Goal: Task Accomplishment & Management: Manage account settings

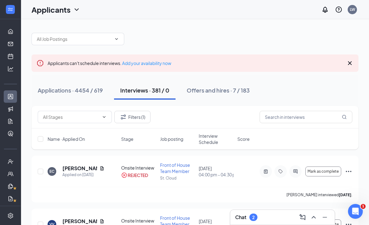
click at [245, 214] on h3 "Chat" at bounding box center [240, 217] width 11 height 7
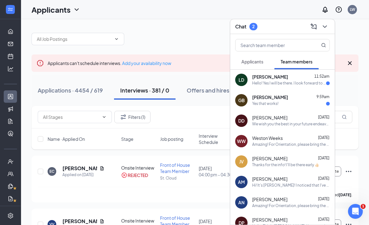
click at [311, 79] on div "[PERSON_NAME] 11:52am" at bounding box center [291, 77] width 78 height 6
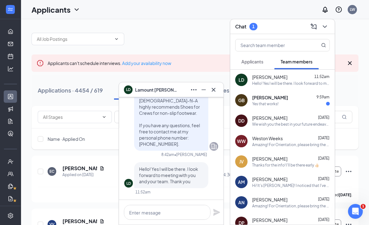
click at [308, 95] on div "[PERSON_NAME] 9:59am" at bounding box center [291, 97] width 78 height 6
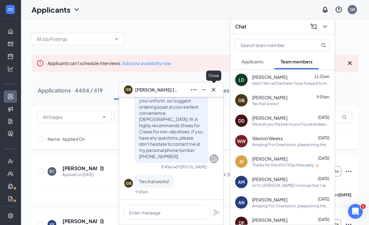
click at [213, 89] on icon "Cross" at bounding box center [213, 89] width 7 height 7
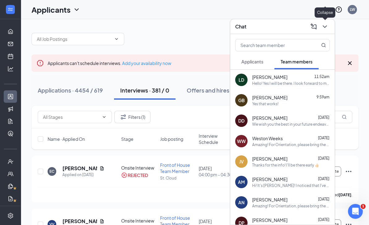
click at [325, 27] on icon "ChevronDown" at bounding box center [325, 26] width 4 height 2
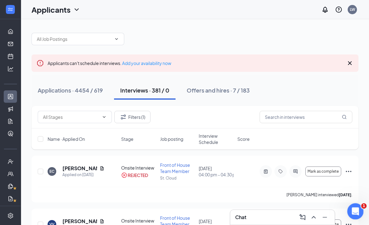
click at [356, 204] on div "Open Intercom Messenger" at bounding box center [354, 210] width 20 height 20
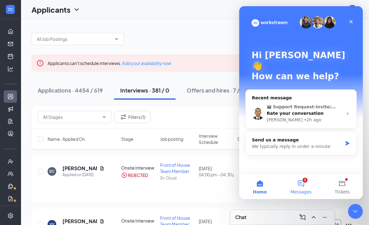
click at [304, 185] on button "1 Messages" at bounding box center [300, 186] width 41 height 25
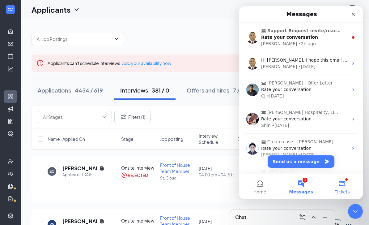
click at [346, 190] on span "Tickets" at bounding box center [342, 192] width 15 height 4
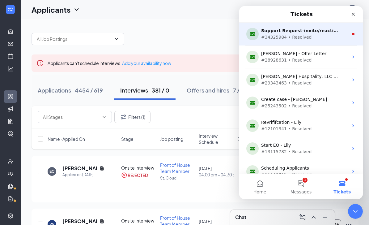
click at [331, 36] on div "#34325984 • Resolved" at bounding box center [299, 37] width 77 height 6
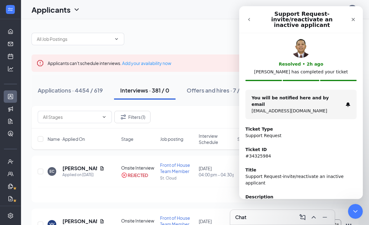
click at [249, 21] on icon "go back" at bounding box center [249, 19] width 5 height 5
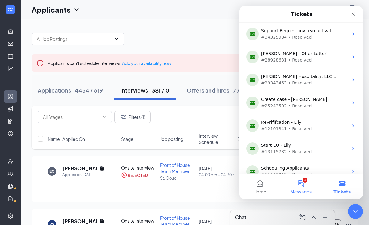
click at [303, 185] on button "1 Messages" at bounding box center [300, 186] width 41 height 25
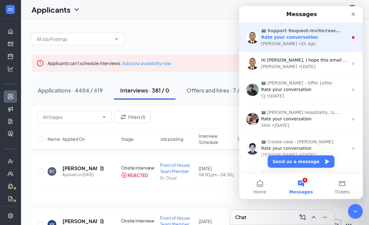
click at [327, 43] on div "[PERSON_NAME] • 2h ago" at bounding box center [304, 44] width 87 height 6
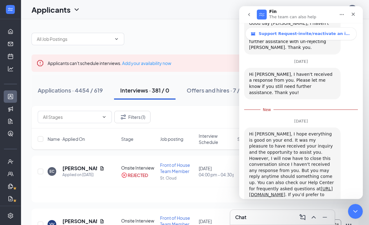
scroll to position [440, 0]
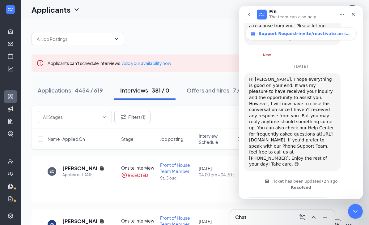
click at [315, 214] on span "Amazing" at bounding box center [316, 219] width 11 height 11
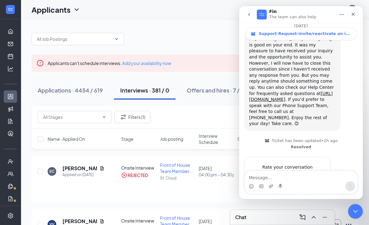
scroll to position [488, 0]
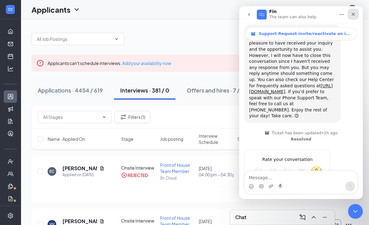
click at [352, 14] on icon "Close" at bounding box center [353, 14] width 5 height 5
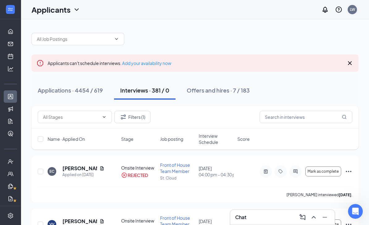
scroll to position [0, 0]
click at [351, 63] on icon "Cross" at bounding box center [350, 63] width 4 height 4
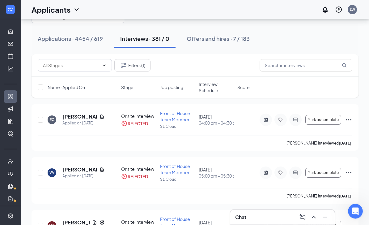
scroll to position [22, 0]
click at [121, 67] on icon "Filter" at bounding box center [123, 65] width 7 height 7
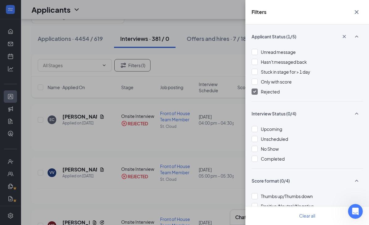
drag, startPoint x: 253, startPoint y: 93, endPoint x: 253, endPoint y: 77, distance: 15.5
click at [253, 93] on div at bounding box center [255, 91] width 6 height 6
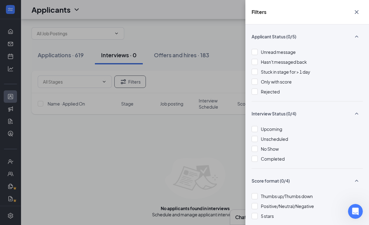
click at [79, 41] on div "Filters Applicant Status (0/5) Unread message Hasn't messaged back Stuck in sta…" at bounding box center [184, 112] width 369 height 225
click at [79, 45] on div "Filters Applicant Status (0/5) Unread message Hasn't messaged back Stuck in sta…" at bounding box center [184, 112] width 369 height 225
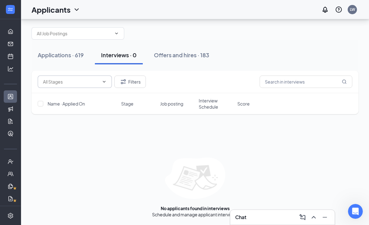
click at [70, 78] on input "text" at bounding box center [71, 81] width 56 height 7
click at [73, 78] on input "text" at bounding box center [71, 81] width 56 height 7
click at [72, 51] on div "Applications · 619" at bounding box center [61, 55] width 46 height 8
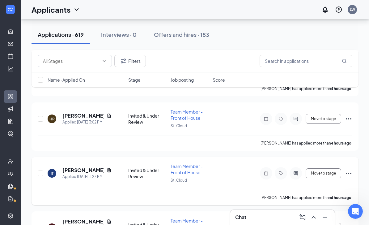
scroll to position [348, 0]
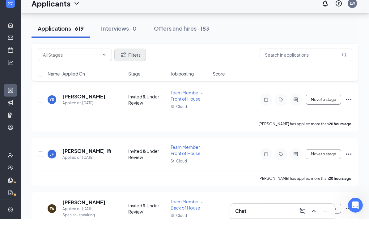
click at [135, 65] on button "Filters" at bounding box center [130, 61] width 32 height 12
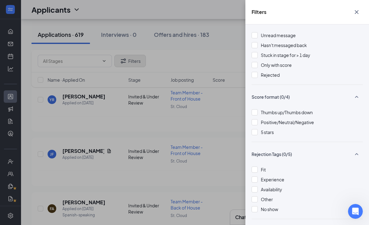
scroll to position [16, 0]
click at [224, 209] on div "Filters Applicant Status (0/5) Unread message Hasn't messaged back Stuck in sta…" at bounding box center [184, 112] width 369 height 225
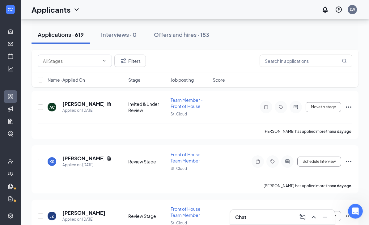
scroll to position [1867, 0]
